Goal: Obtain resource: Obtain resource

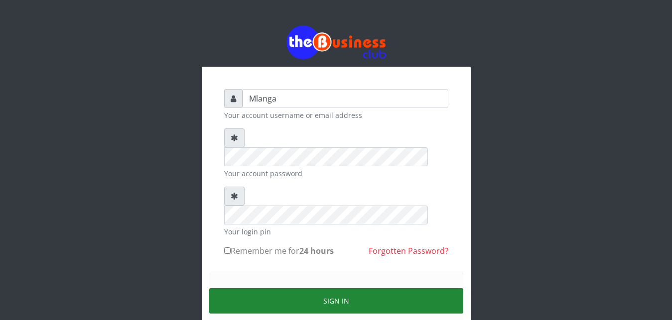
click at [341, 288] on button "Sign in" at bounding box center [336, 300] width 254 height 25
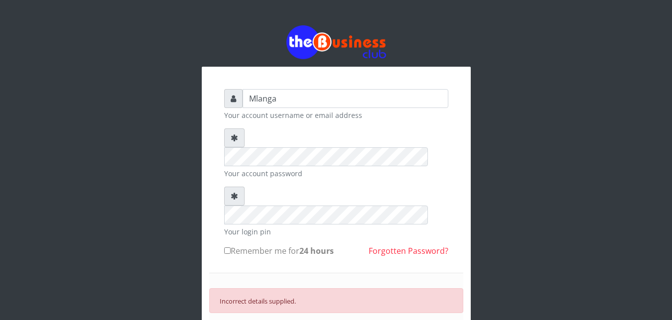
click at [341, 288] on div "Incorrect details supplied." at bounding box center [336, 300] width 254 height 25
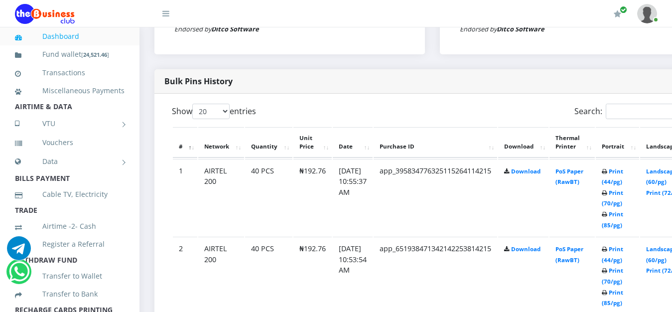
scroll to position [483, 0]
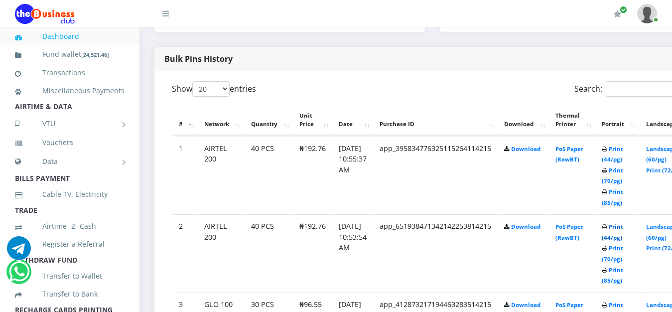
click at [623, 228] on link "Print (44/pg)" at bounding box center [612, 232] width 21 height 18
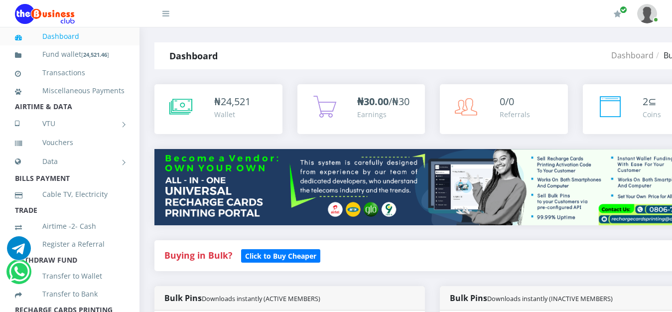
scroll to position [483, 0]
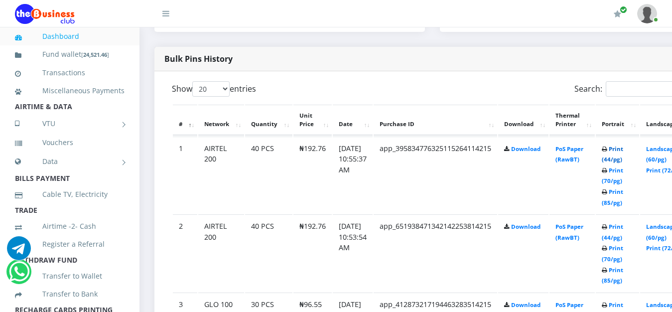
click at [623, 151] on link "Print (44/pg)" at bounding box center [612, 154] width 21 height 18
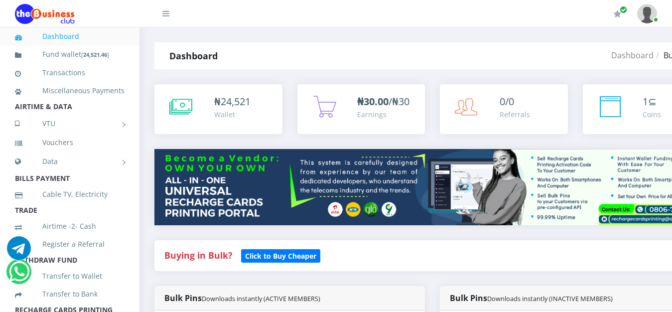
scroll to position [483, 0]
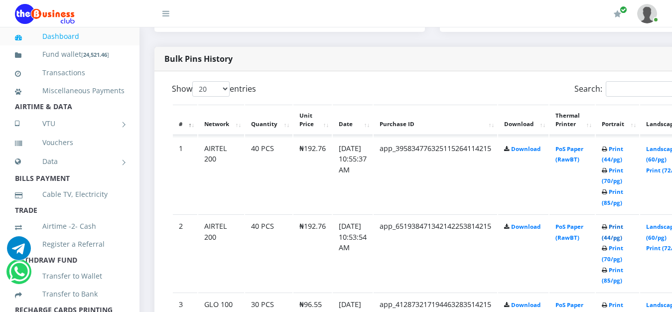
click at [623, 231] on link "Print (44/pg)" at bounding box center [612, 232] width 21 height 18
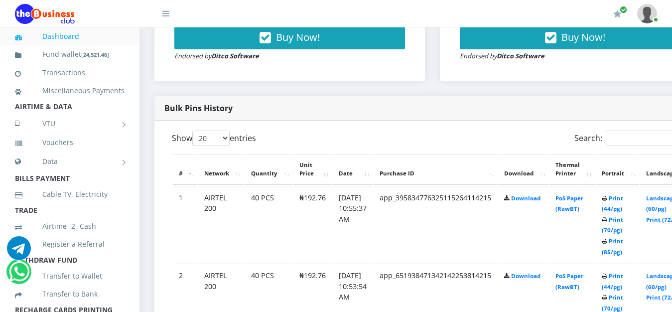
scroll to position [432, 0]
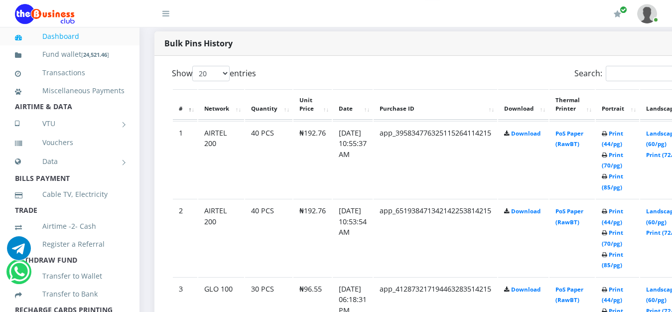
scroll to position [508, 0]
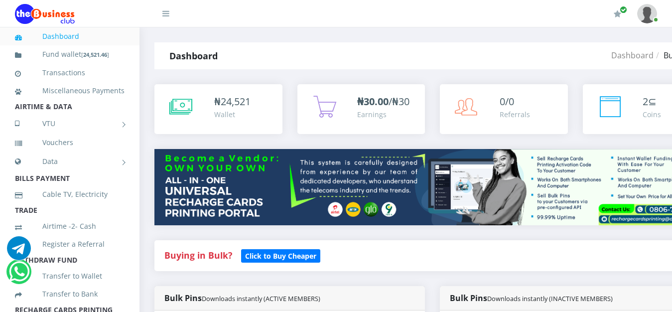
scroll to position [508, 0]
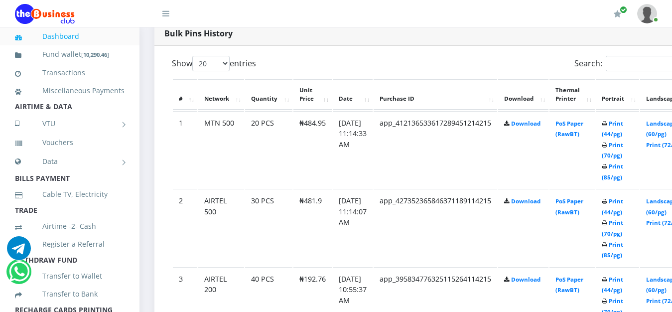
scroll to position [508, 0]
click at [623, 205] on link "Print (44/pg)" at bounding box center [612, 206] width 21 height 18
click at [623, 126] on link "Print (44/pg)" at bounding box center [612, 129] width 21 height 18
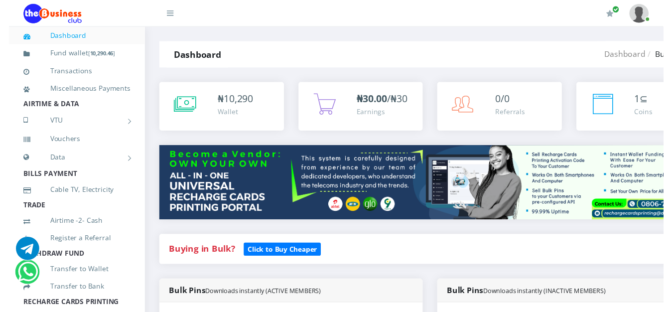
scroll to position [508, 0]
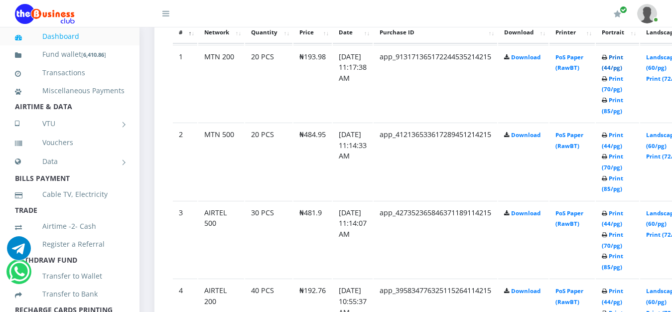
click at [623, 59] on link "Print (44/pg)" at bounding box center [612, 62] width 21 height 18
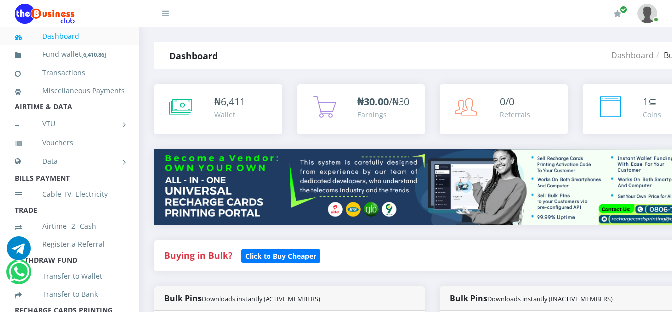
scroll to position [574, 0]
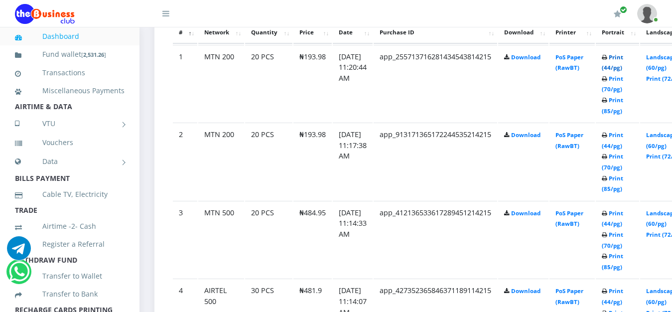
click at [623, 57] on link "Print (44/pg)" at bounding box center [612, 62] width 21 height 18
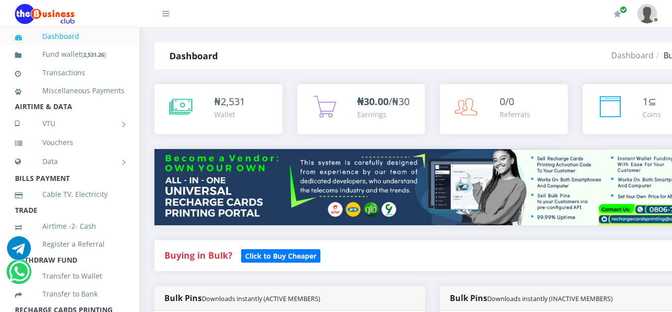
scroll to position [574, 0]
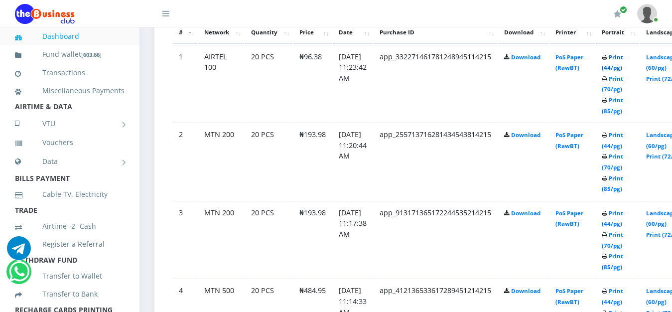
click at [623, 59] on link "Print (44/pg)" at bounding box center [612, 62] width 21 height 18
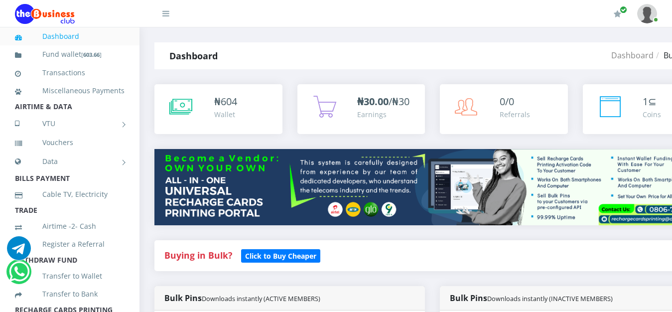
scroll to position [574, 0]
